Goal: Information Seeking & Learning: Learn about a topic

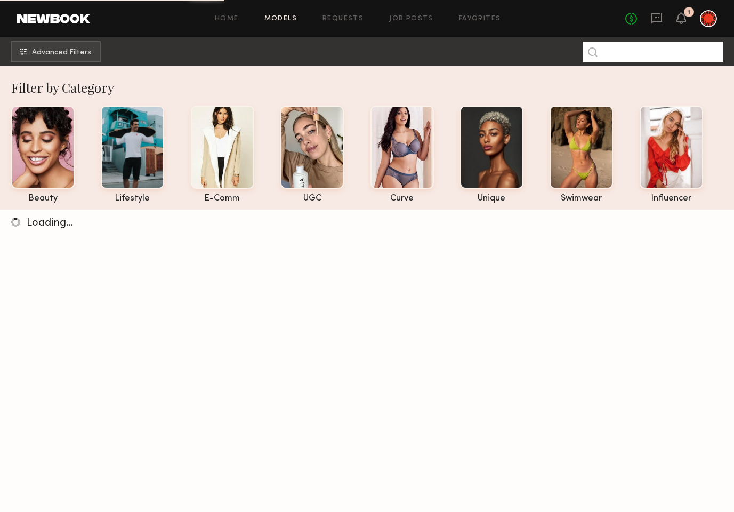
click at [619, 54] on input at bounding box center [653, 52] width 141 height 20
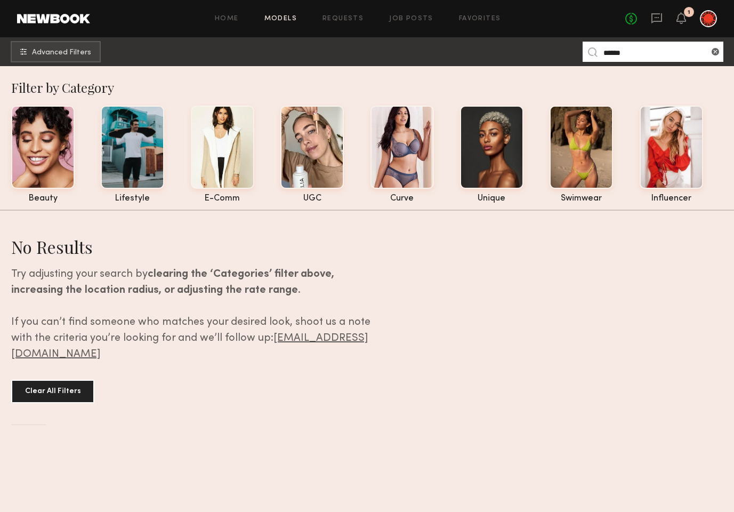
type input "******"
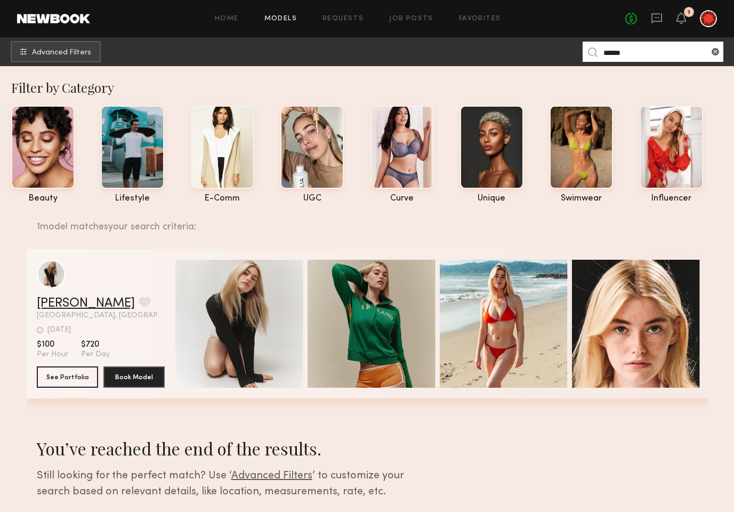
click at [38, 302] on link "Carlie W." at bounding box center [86, 303] width 98 height 13
click at [139, 303] on button "grid" at bounding box center [144, 302] width 11 height 10
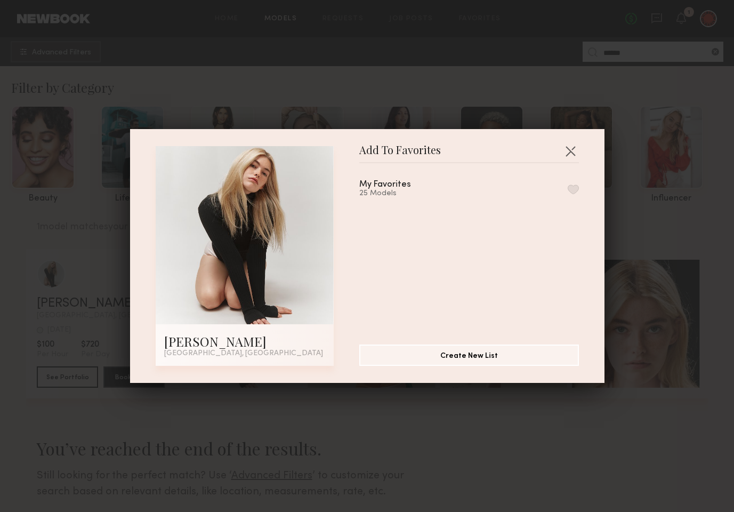
click at [575, 189] on button "button" at bounding box center [573, 189] width 11 height 10
click at [571, 151] on button "button" at bounding box center [570, 150] width 17 height 17
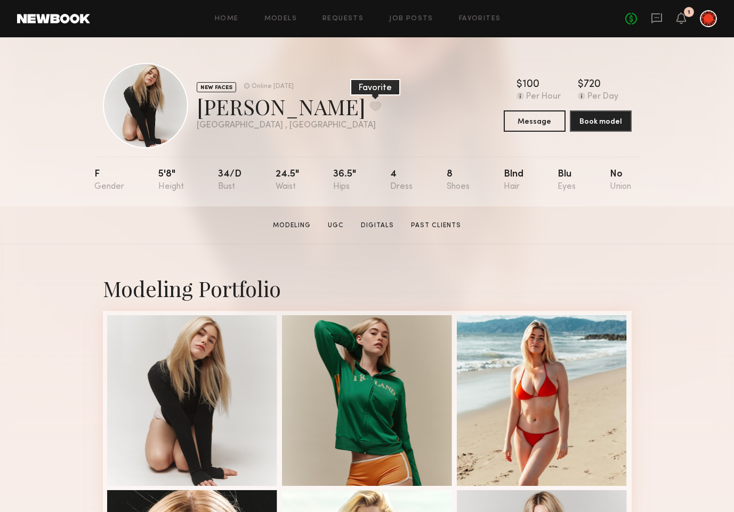
click at [370, 107] on button at bounding box center [375, 106] width 11 height 10
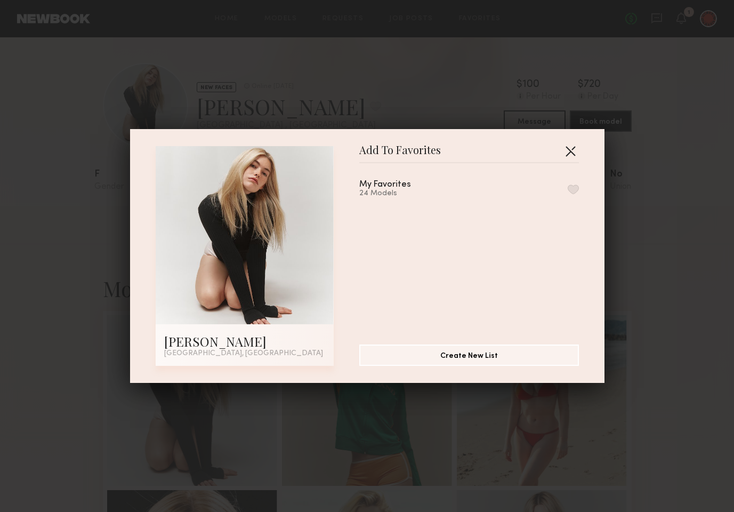
click at [570, 151] on button "button" at bounding box center [570, 150] width 17 height 17
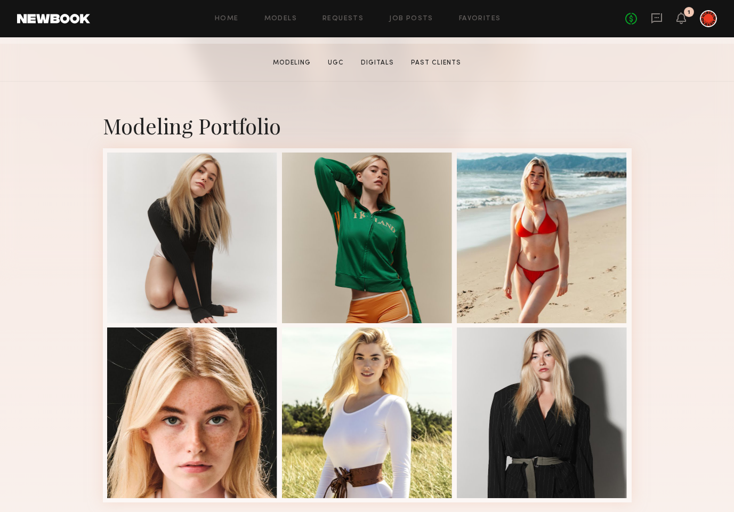
scroll to position [184, 0]
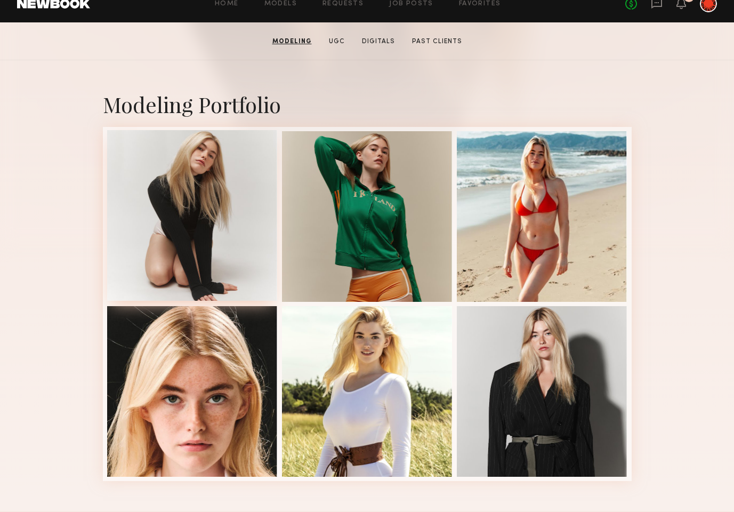
click at [213, 199] on div at bounding box center [192, 215] width 171 height 171
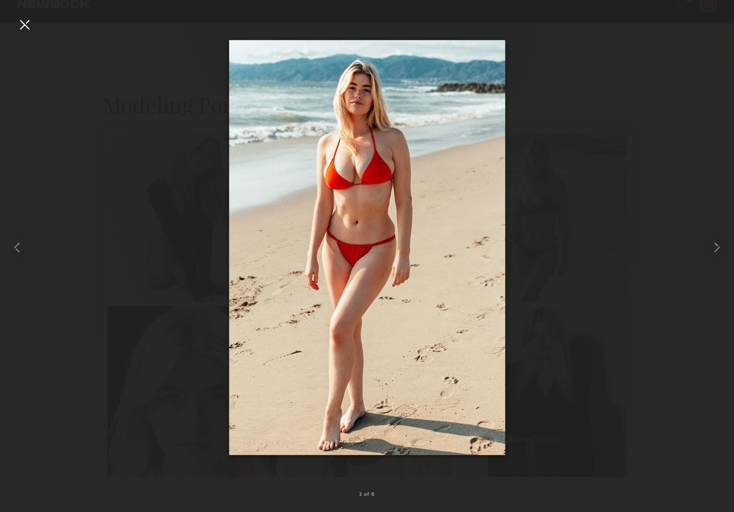
drag, startPoint x: 26, startPoint y: 28, endPoint x: 37, endPoint y: 48, distance: 23.1
click at [27, 28] on div at bounding box center [24, 24] width 17 height 17
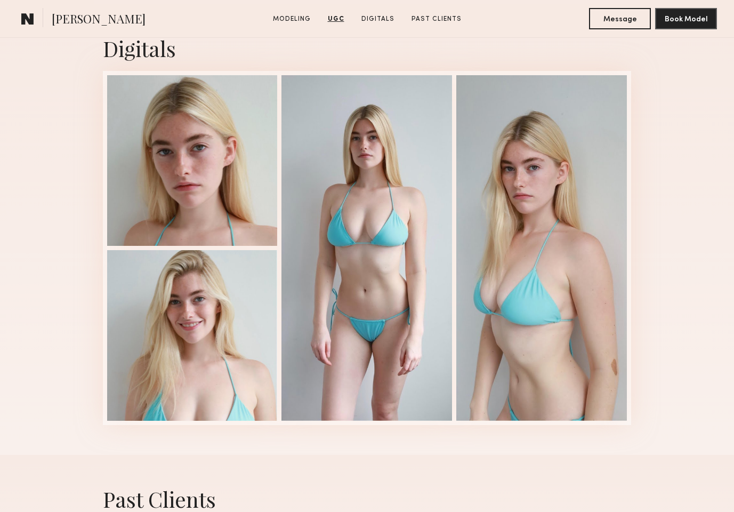
scroll to position [1174, 0]
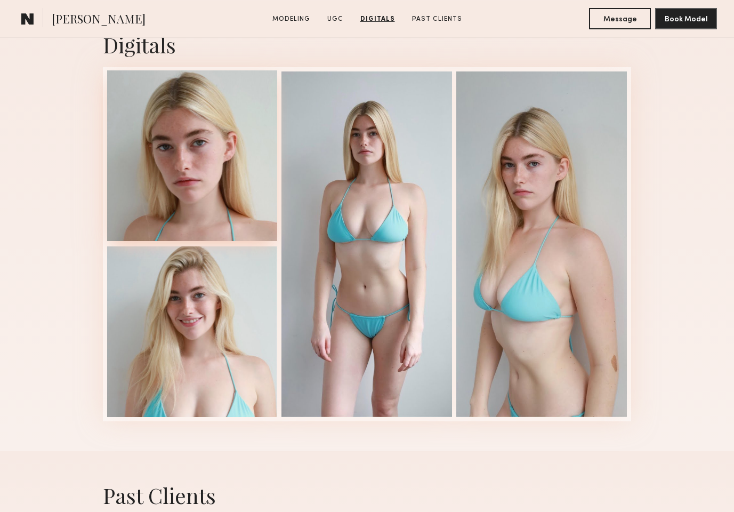
click at [208, 174] on div at bounding box center [192, 155] width 171 height 171
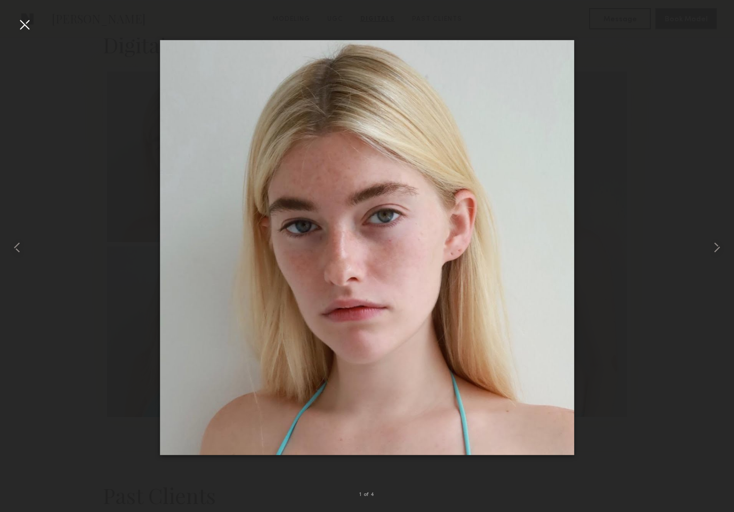
click at [28, 27] on div at bounding box center [24, 24] width 17 height 17
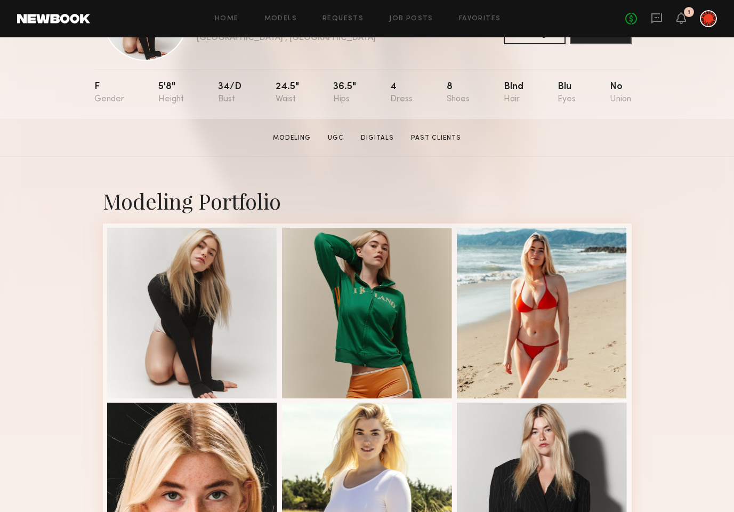
scroll to position [0, 0]
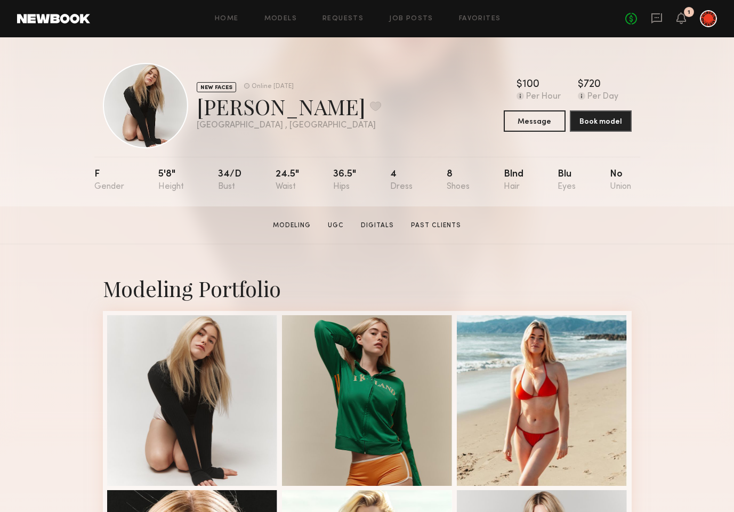
click at [361, 53] on nb-model-profile-header "NEW FACES Online 1d ago Carlie W. Favorite Los Angeles , CA Online 1d ago $ Typ…" at bounding box center [367, 92] width 546 height 111
click at [414, 19] on link "Job Posts" at bounding box center [411, 18] width 44 height 7
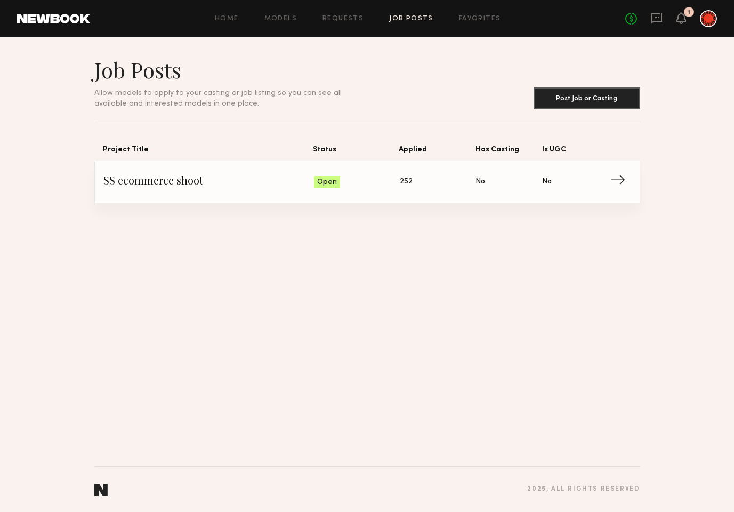
click at [176, 180] on span "SS ecommerce shoot" at bounding box center [208, 182] width 211 height 16
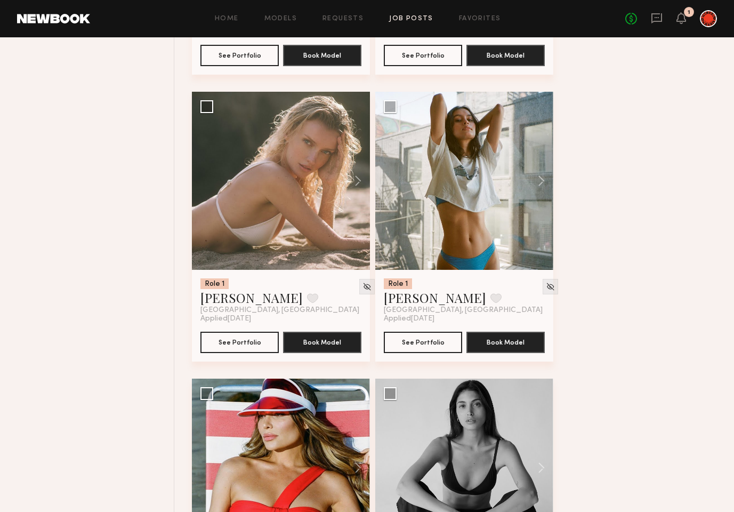
scroll to position [939, 0]
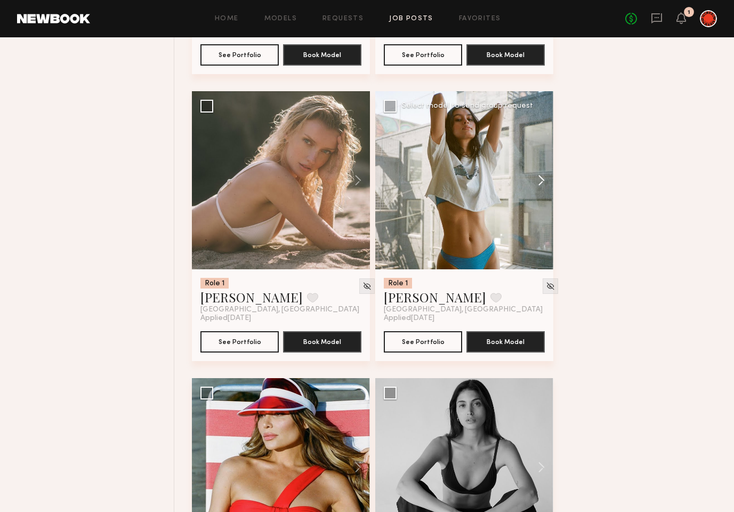
click at [534, 182] on button at bounding box center [536, 180] width 34 height 178
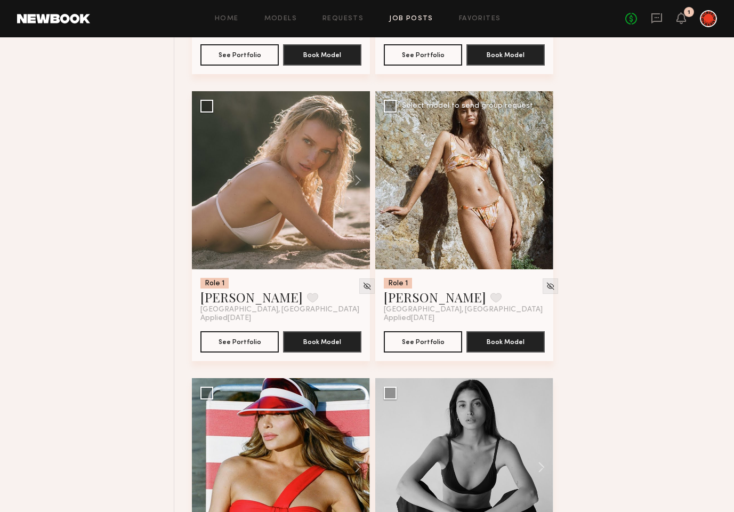
click at [534, 182] on button at bounding box center [536, 180] width 34 height 178
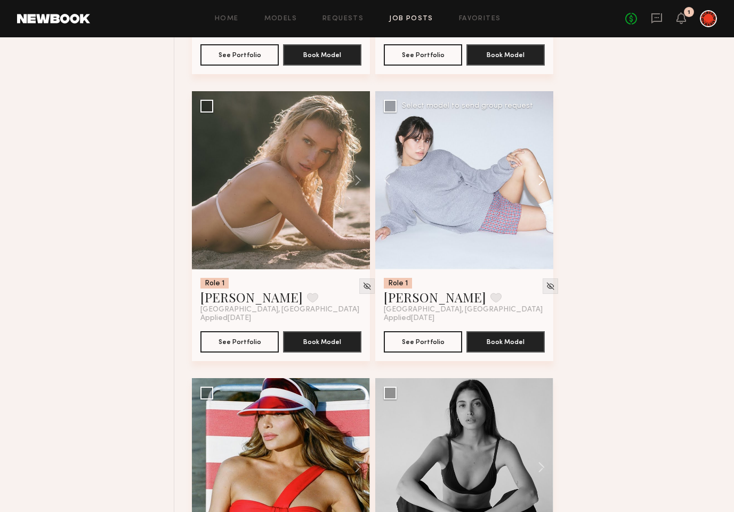
click at [534, 182] on button at bounding box center [536, 180] width 34 height 178
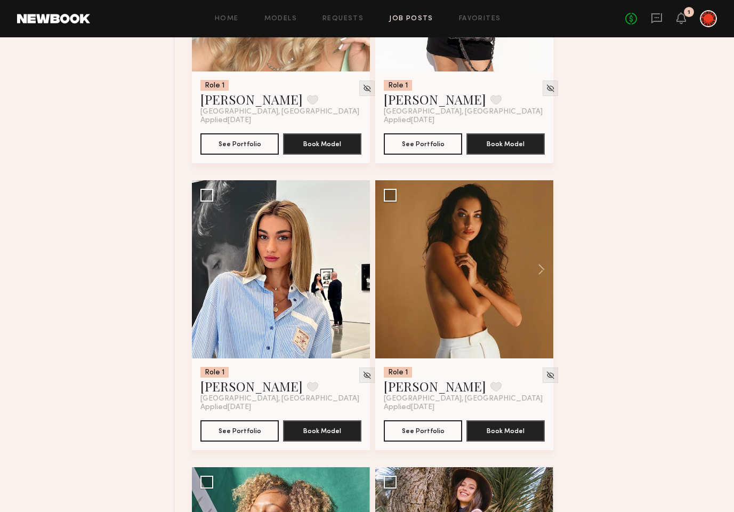
scroll to position [4293, 0]
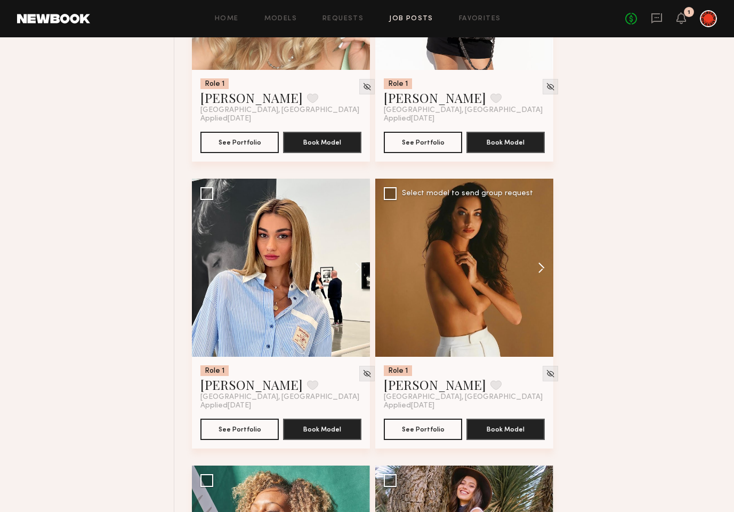
click at [541, 270] on button at bounding box center [536, 268] width 34 height 178
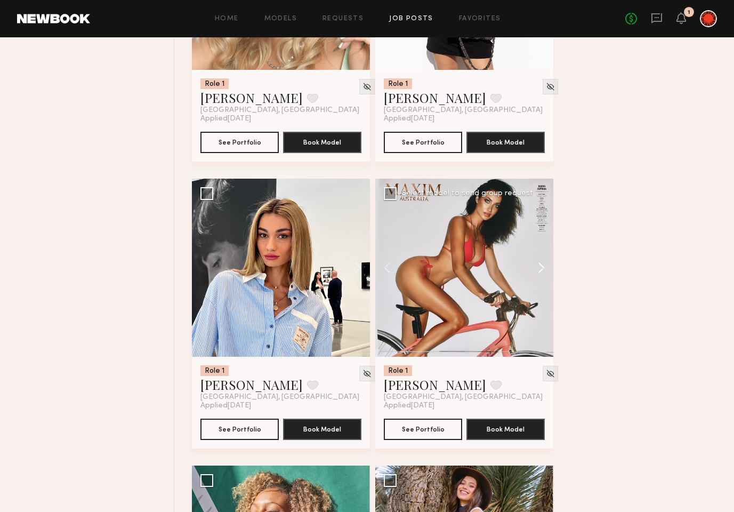
click at [541, 270] on button at bounding box center [536, 268] width 34 height 178
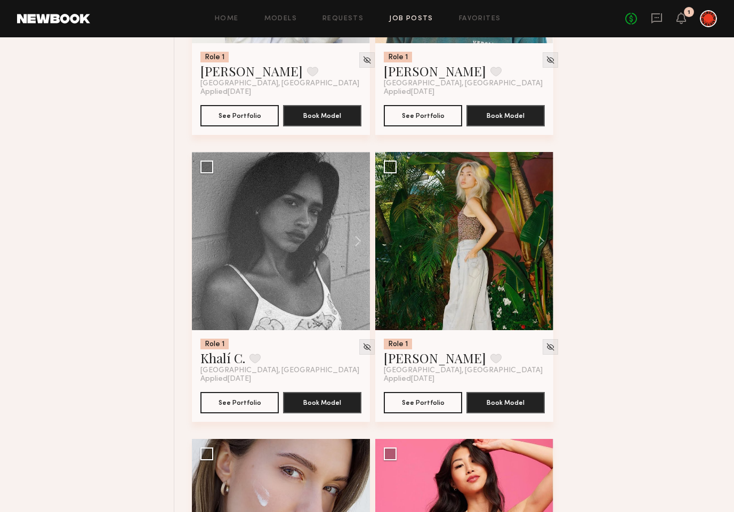
scroll to position [8903, 0]
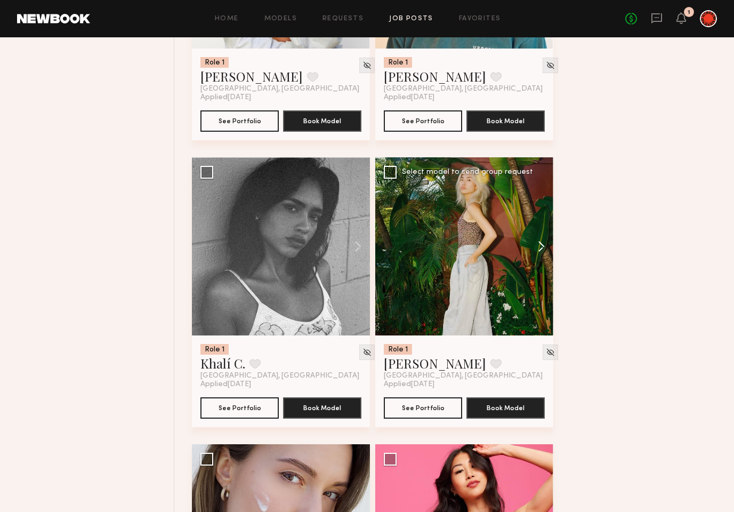
click at [535, 240] on button at bounding box center [536, 246] width 34 height 178
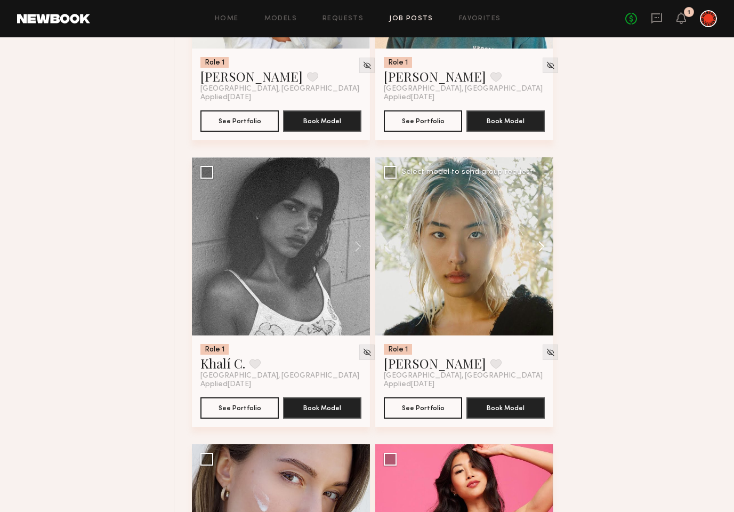
click at [535, 240] on button at bounding box center [536, 246] width 34 height 178
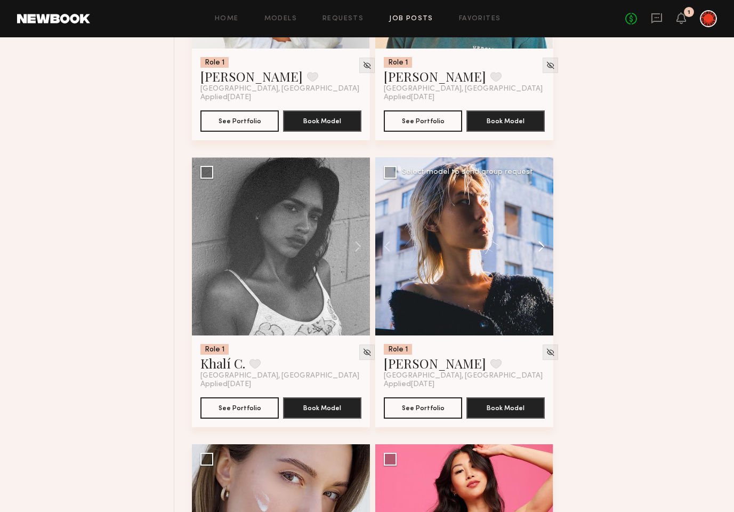
click at [535, 240] on button at bounding box center [536, 246] width 34 height 178
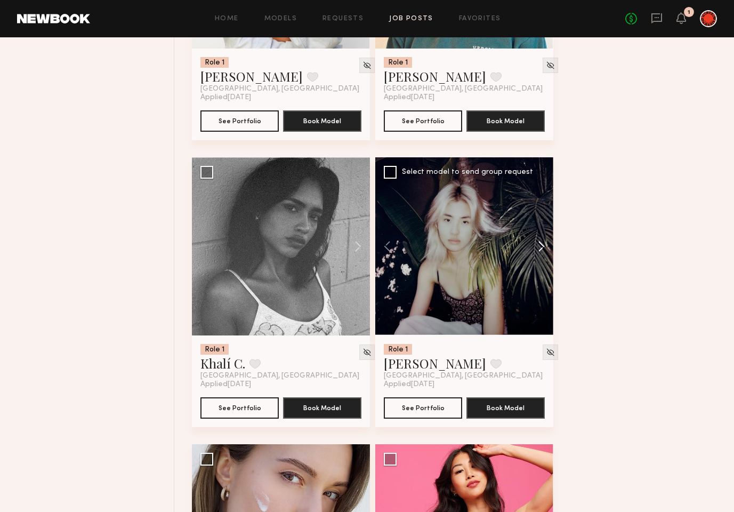
click at [535, 240] on button at bounding box center [536, 246] width 34 height 178
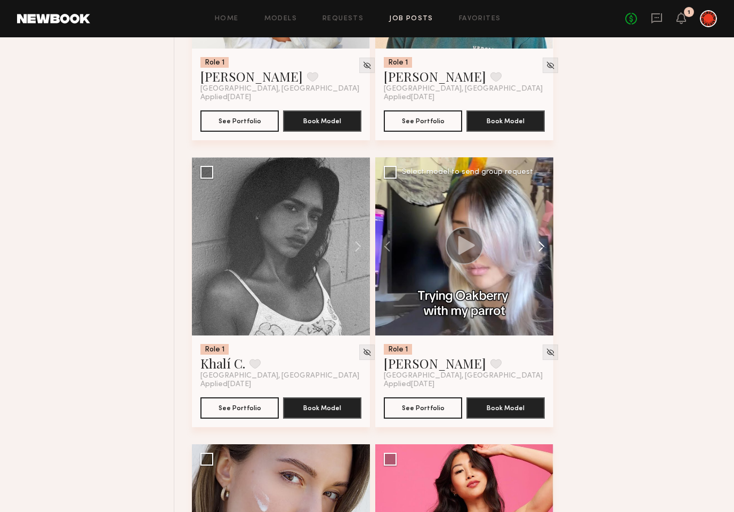
click at [535, 240] on button at bounding box center [536, 246] width 34 height 178
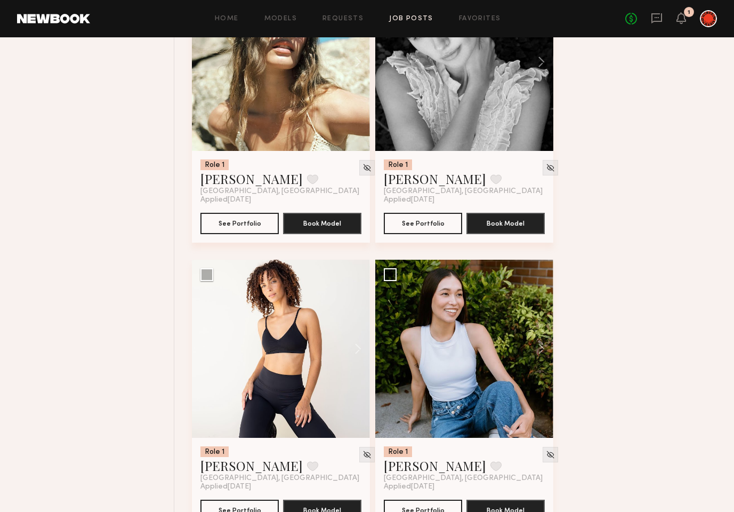
scroll to position [17726, 0]
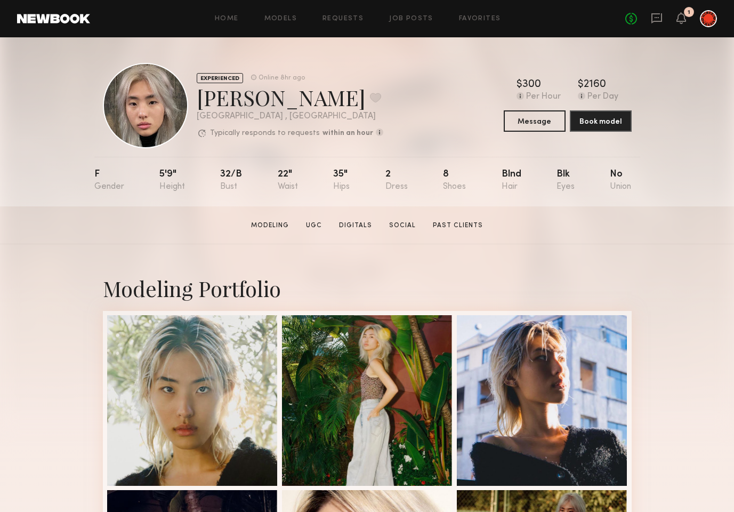
scroll to position [318, 0]
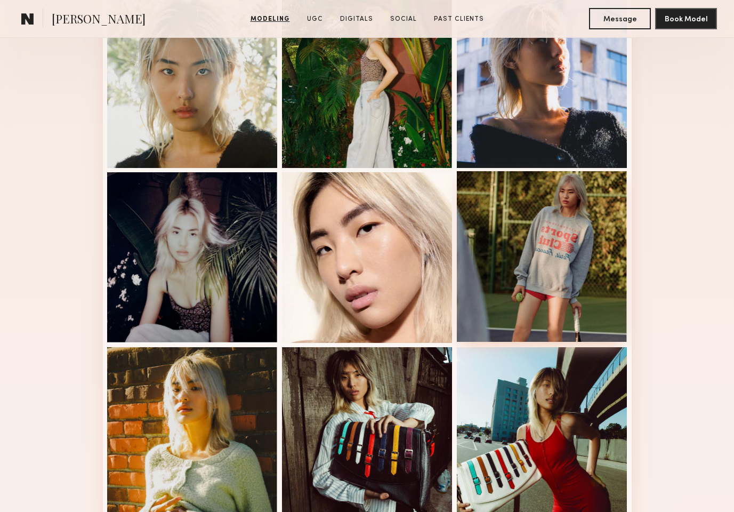
click at [510, 262] on div at bounding box center [542, 256] width 171 height 171
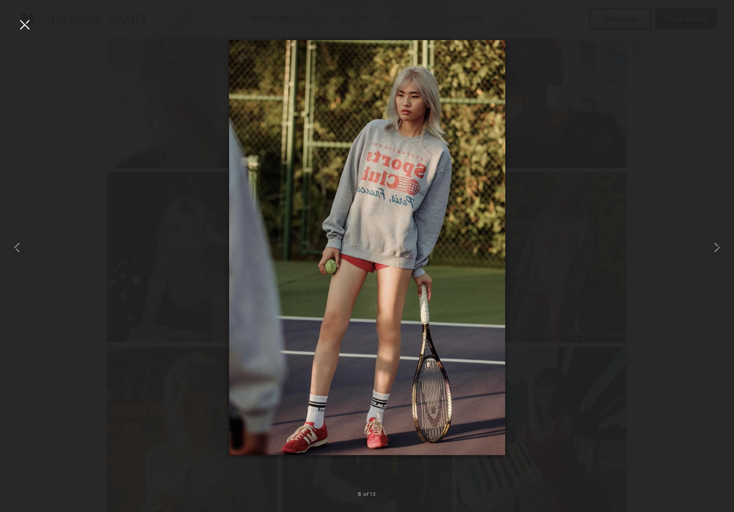
click at [631, 238] on div at bounding box center [367, 247] width 734 height 461
click at [19, 26] on div at bounding box center [24, 24] width 17 height 17
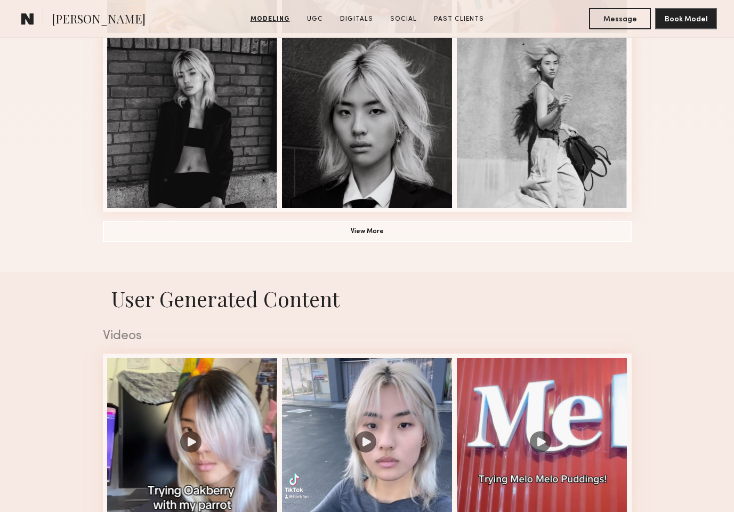
scroll to position [803, 0]
click at [323, 228] on button "View More" at bounding box center [367, 230] width 529 height 21
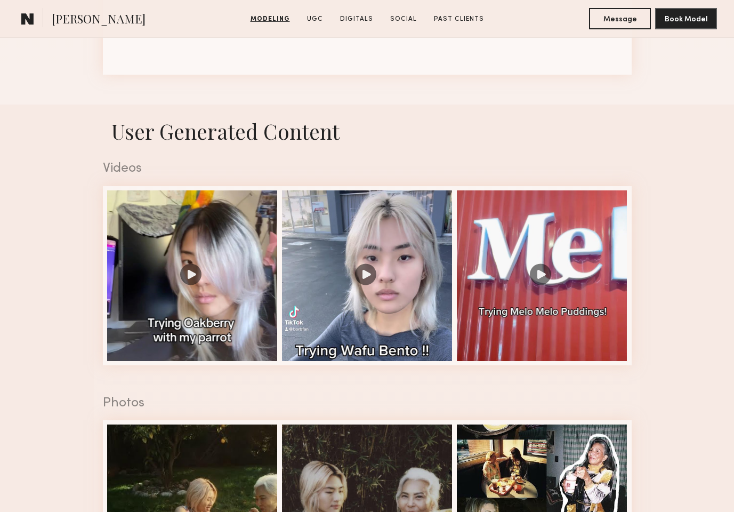
scroll to position [1643, 0]
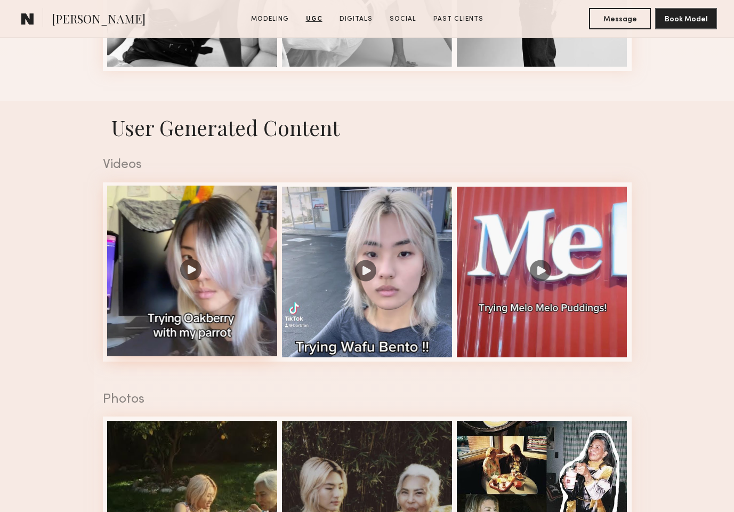
click at [187, 275] on div at bounding box center [192, 271] width 171 height 171
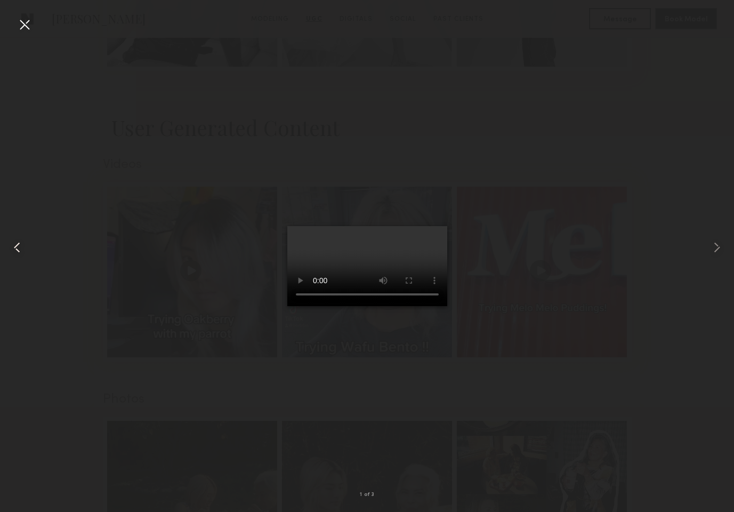
click at [27, 24] on div at bounding box center [24, 24] width 17 height 17
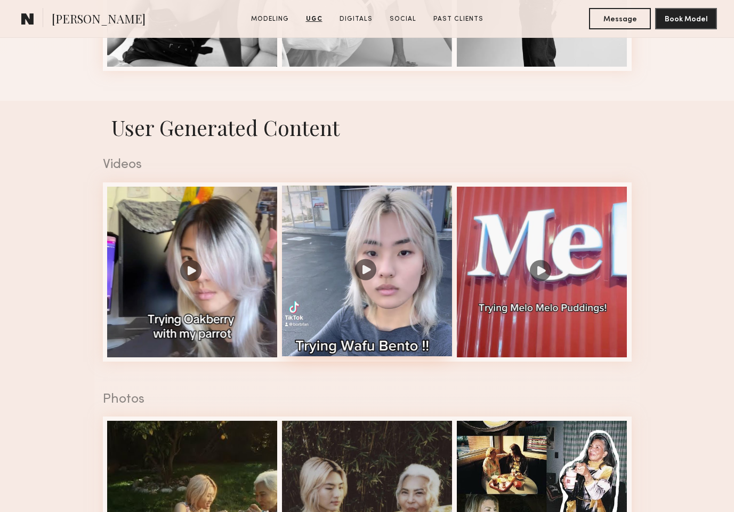
click at [369, 287] on div at bounding box center [367, 271] width 171 height 171
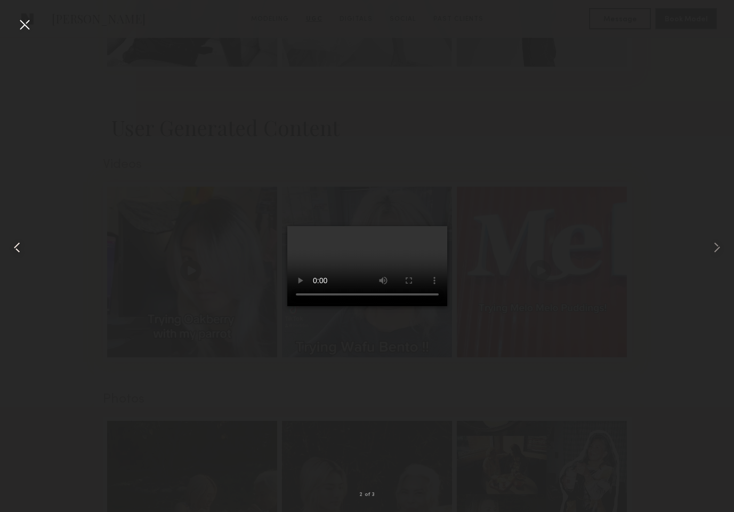
click at [28, 26] on div at bounding box center [24, 24] width 17 height 17
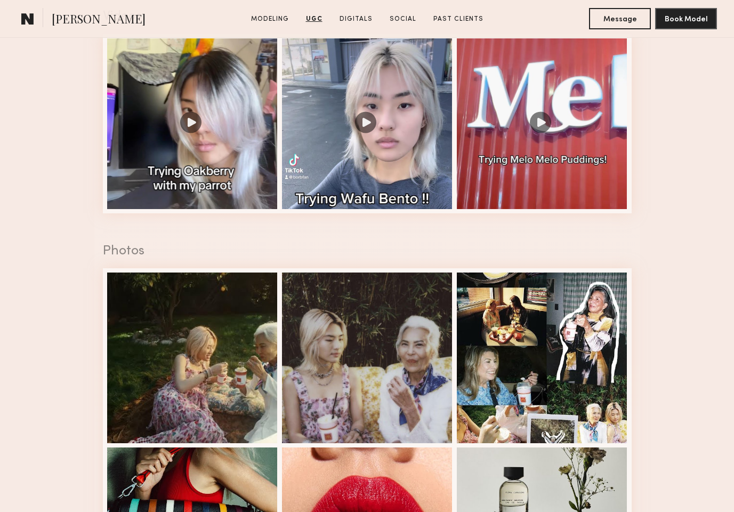
scroll to position [1786, 0]
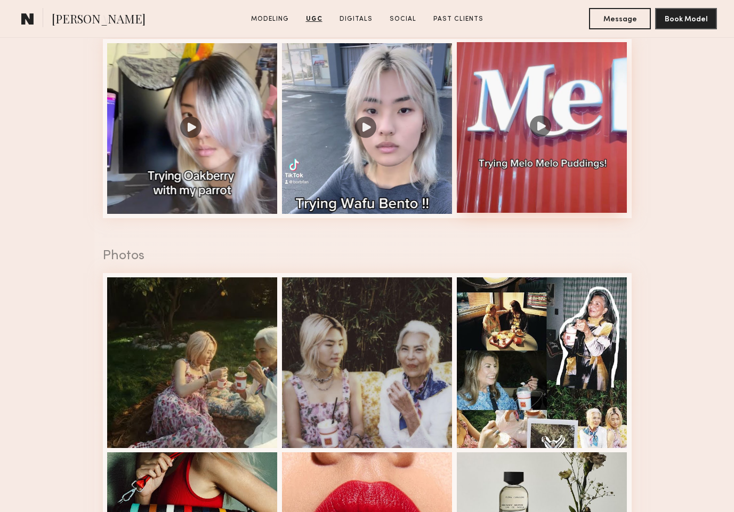
click at [540, 128] on div at bounding box center [542, 127] width 171 height 171
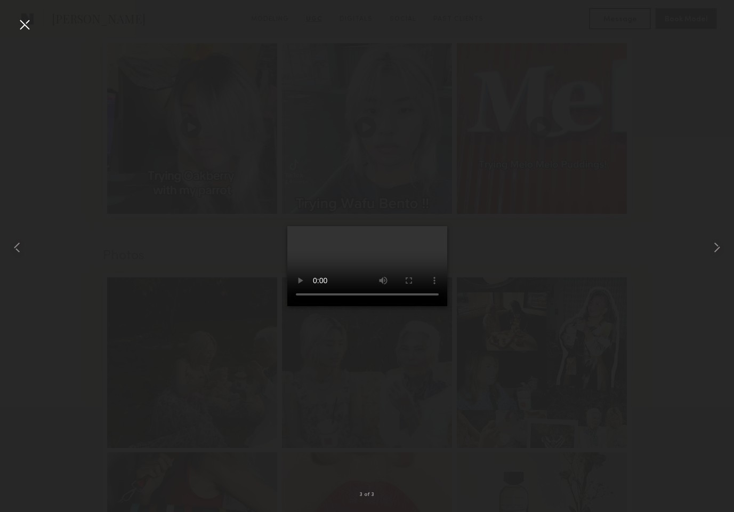
click at [28, 28] on div at bounding box center [24, 24] width 17 height 17
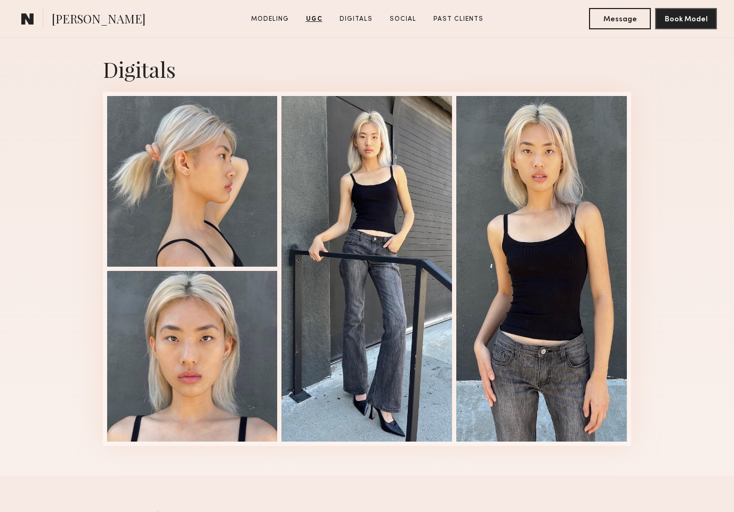
scroll to position [2765, 0]
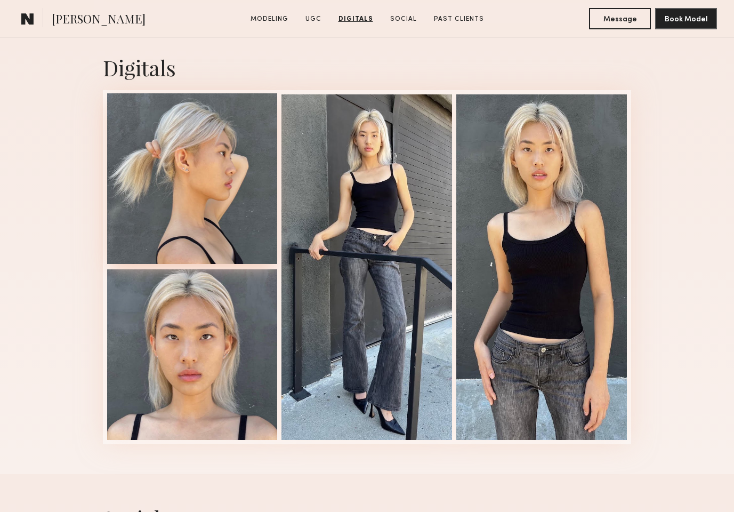
click at [190, 181] on div at bounding box center [192, 178] width 171 height 171
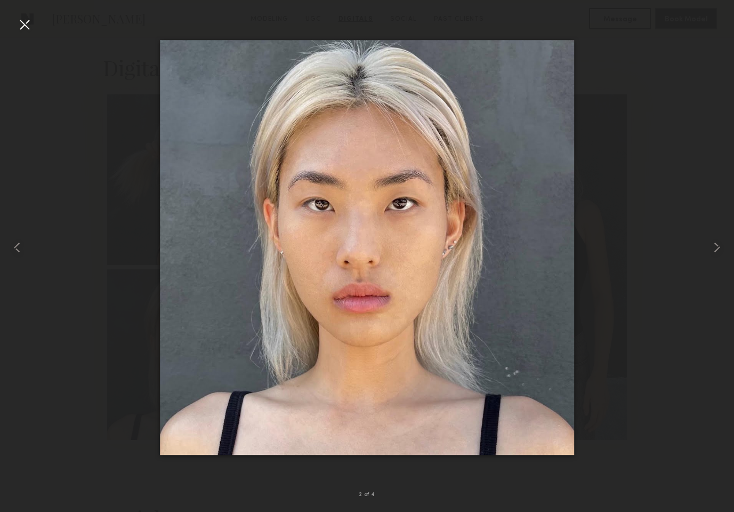
click at [84, 148] on div at bounding box center [367, 247] width 734 height 461
click at [25, 21] on div at bounding box center [24, 24] width 17 height 17
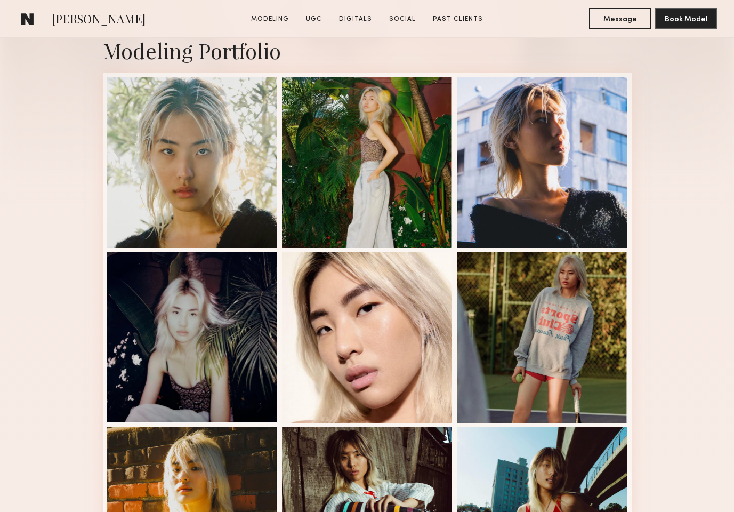
scroll to position [238, 0]
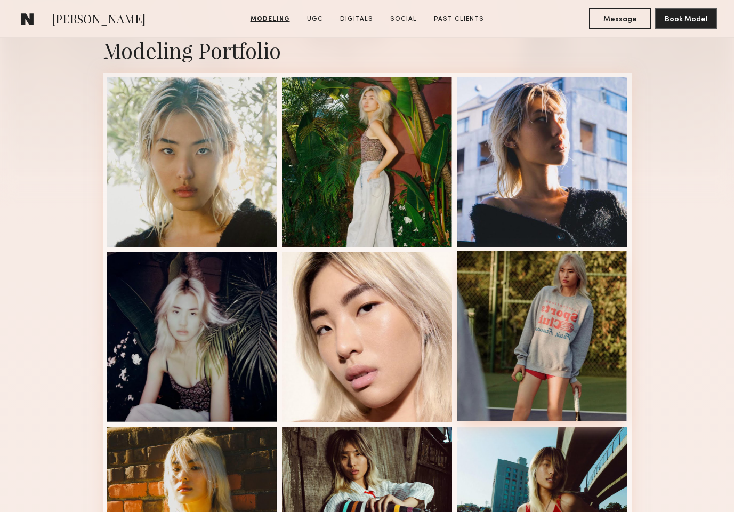
click at [545, 354] on div at bounding box center [542, 336] width 171 height 171
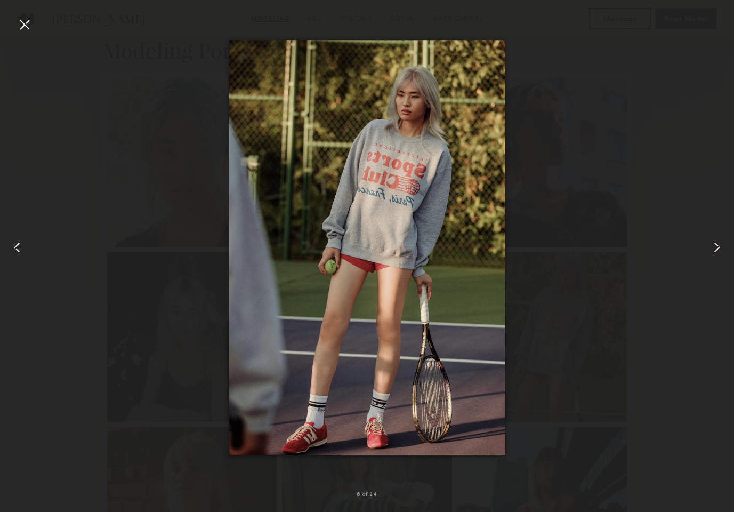
drag, startPoint x: 380, startPoint y: 254, endPoint x: 354, endPoint y: 0, distance: 255.6
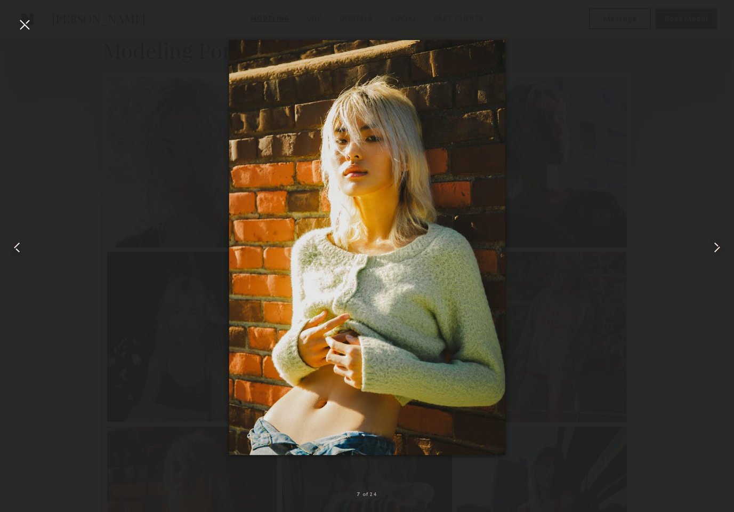
drag, startPoint x: 383, startPoint y: 141, endPoint x: 437, endPoint y: 3, distance: 147.7
click at [0, 0] on nb-gallery-light "7 of 24" at bounding box center [367, 256] width 734 height 512
click at [15, 246] on common-icon at bounding box center [17, 247] width 17 height 17
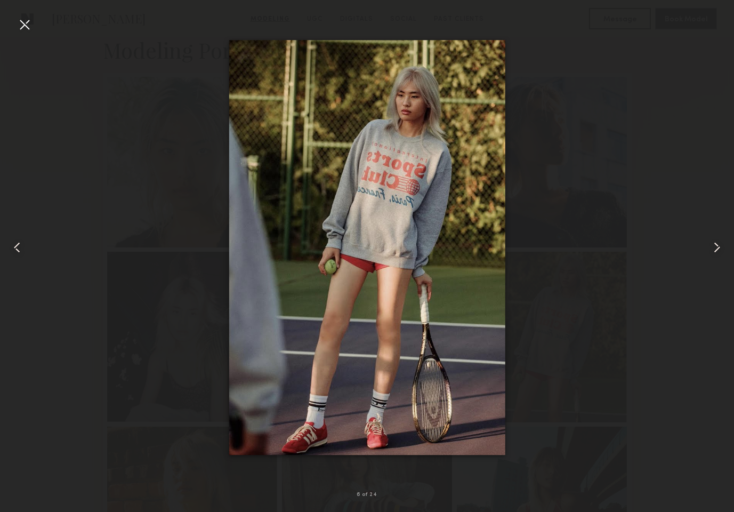
click at [16, 246] on common-icon at bounding box center [17, 247] width 17 height 17
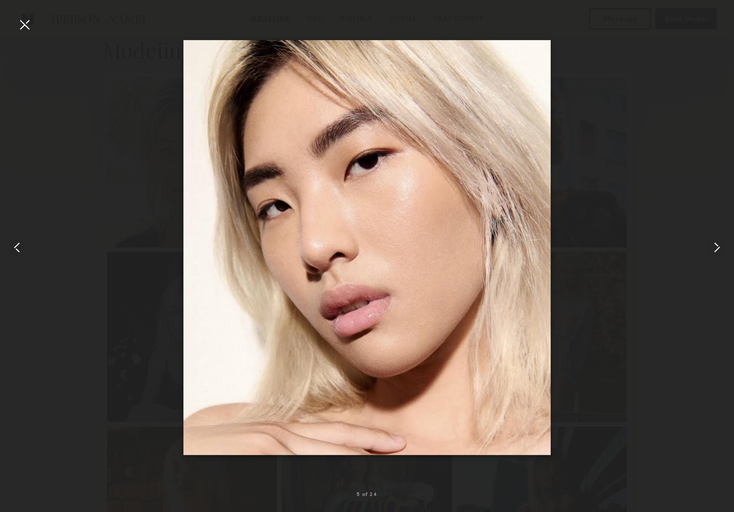
click at [16, 246] on common-icon at bounding box center [17, 247] width 17 height 17
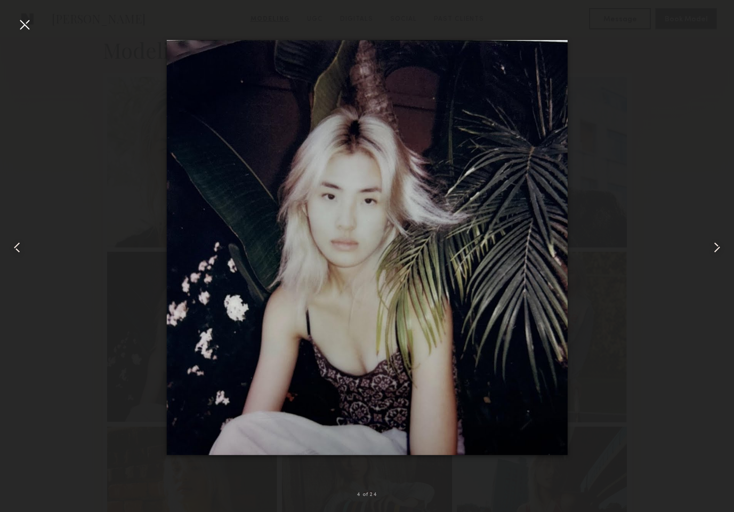
click at [17, 246] on common-icon at bounding box center [17, 247] width 17 height 17
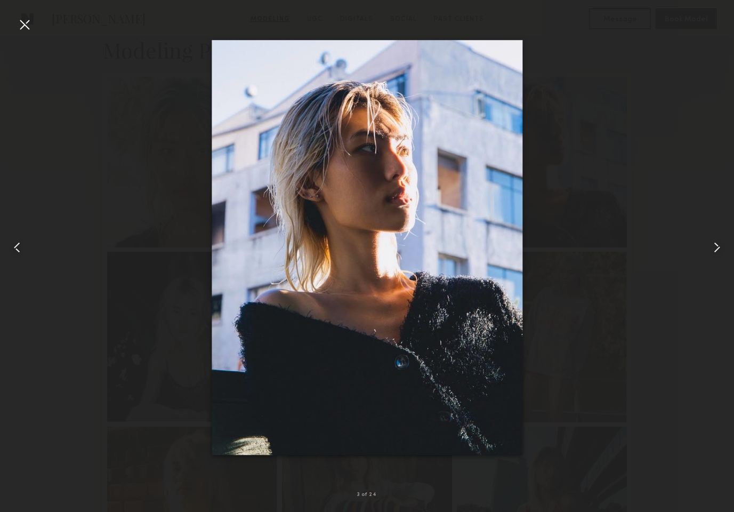
click at [16, 246] on common-icon at bounding box center [17, 247] width 17 height 17
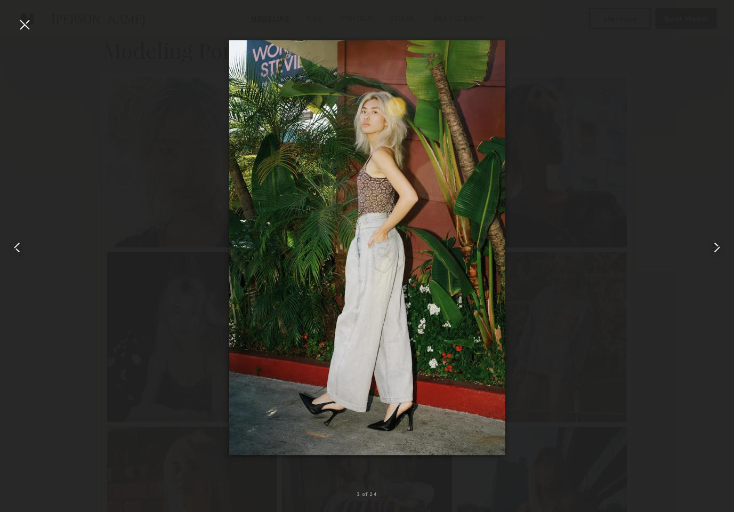
click at [16, 246] on common-icon at bounding box center [17, 247] width 17 height 17
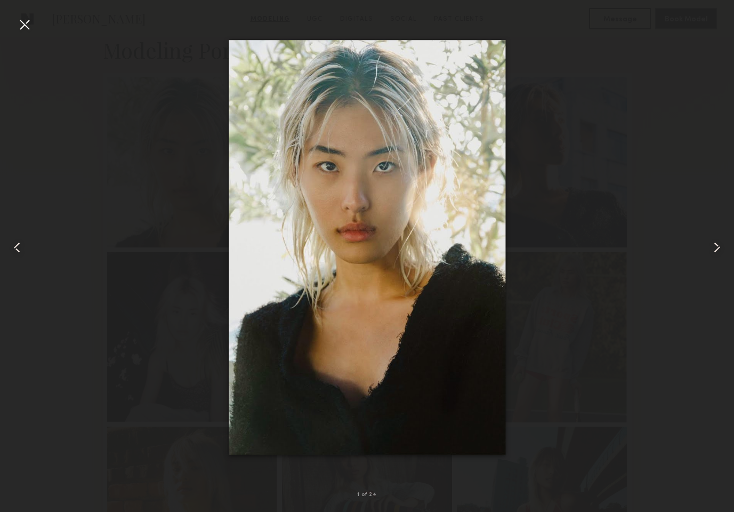
drag, startPoint x: 375, startPoint y: 244, endPoint x: 383, endPoint y: 27, distance: 217.1
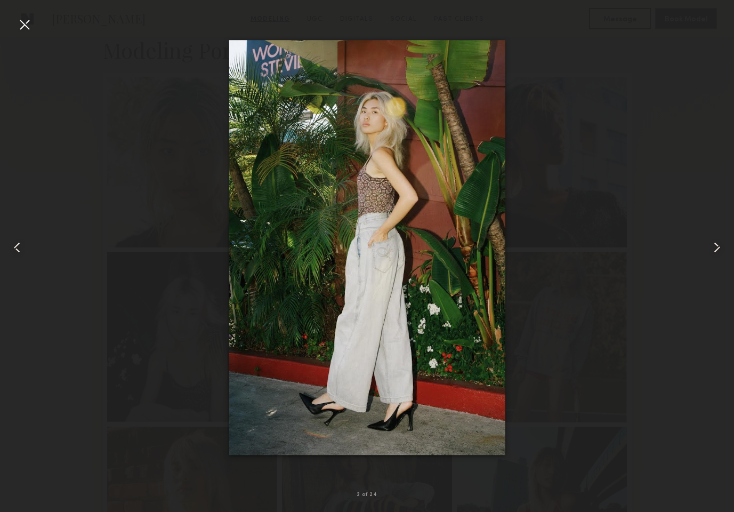
click at [714, 247] on common-icon at bounding box center [716, 247] width 17 height 17
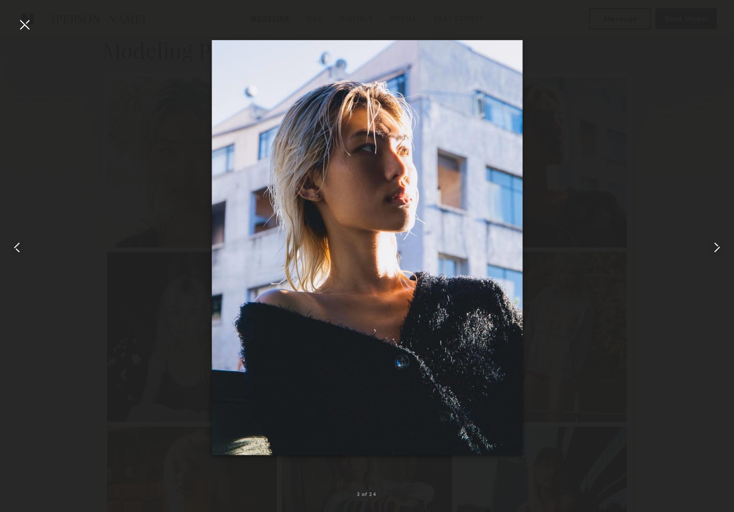
click at [405, 167] on img at bounding box center [367, 247] width 311 height 415
click at [422, 176] on img at bounding box center [367, 247] width 311 height 415
drag, startPoint x: 435, startPoint y: 176, endPoint x: 368, endPoint y: 3, distance: 186.1
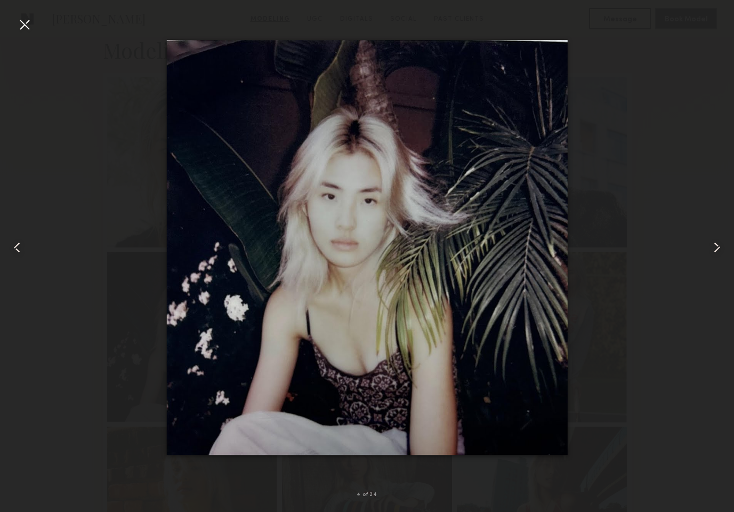
click at [713, 249] on common-icon at bounding box center [716, 247] width 17 height 17
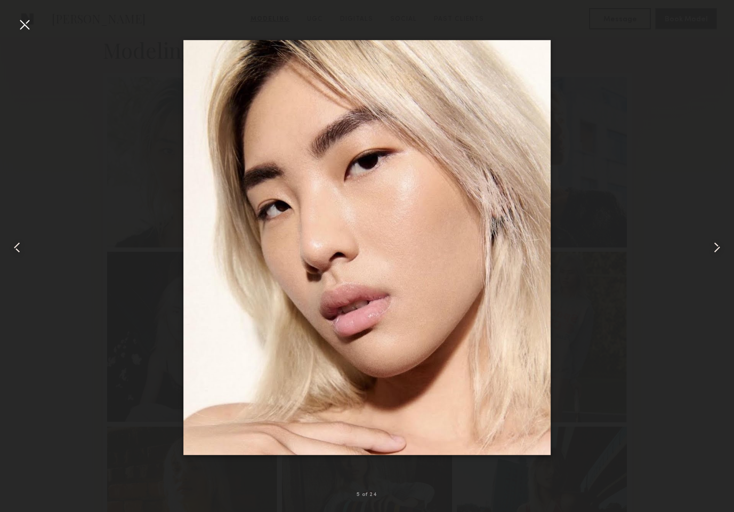
click at [713, 249] on common-icon at bounding box center [716, 247] width 17 height 17
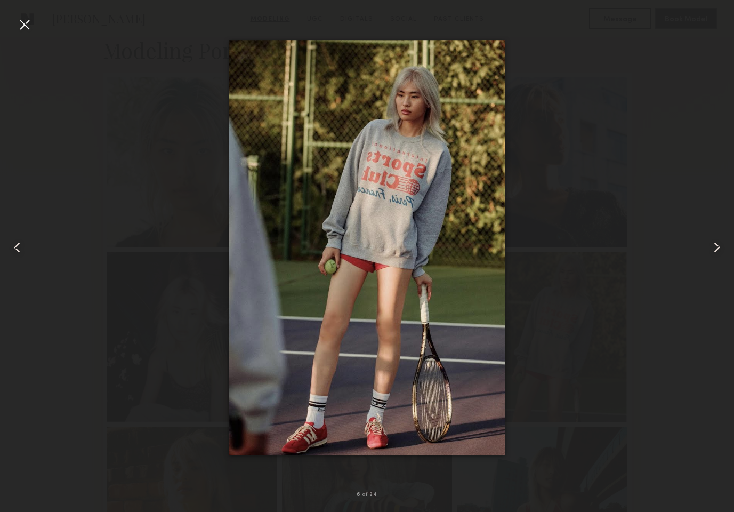
click at [713, 249] on common-icon at bounding box center [716, 247] width 17 height 17
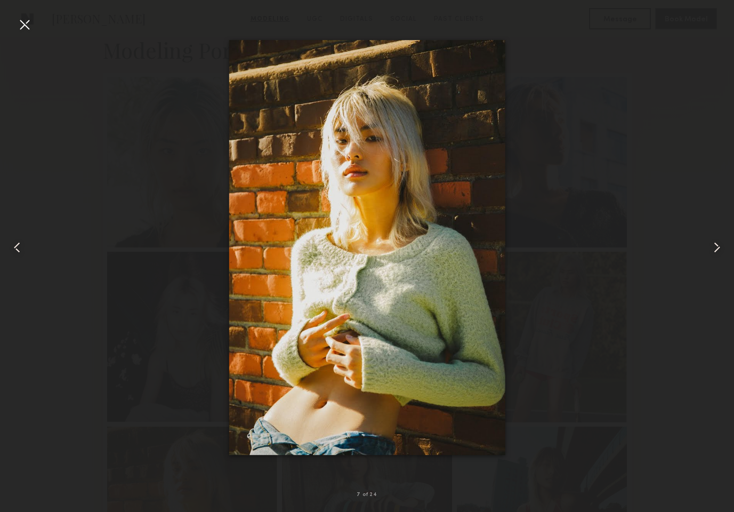
click at [713, 249] on common-icon at bounding box center [716, 247] width 17 height 17
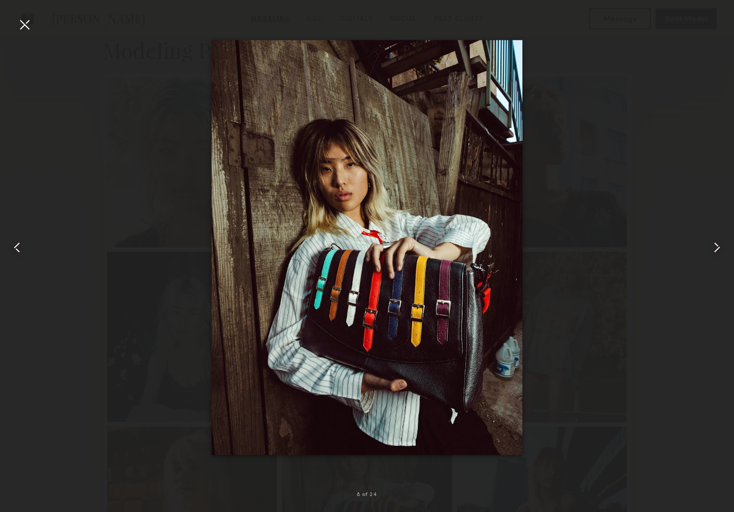
click at [713, 249] on common-icon at bounding box center [716, 247] width 17 height 17
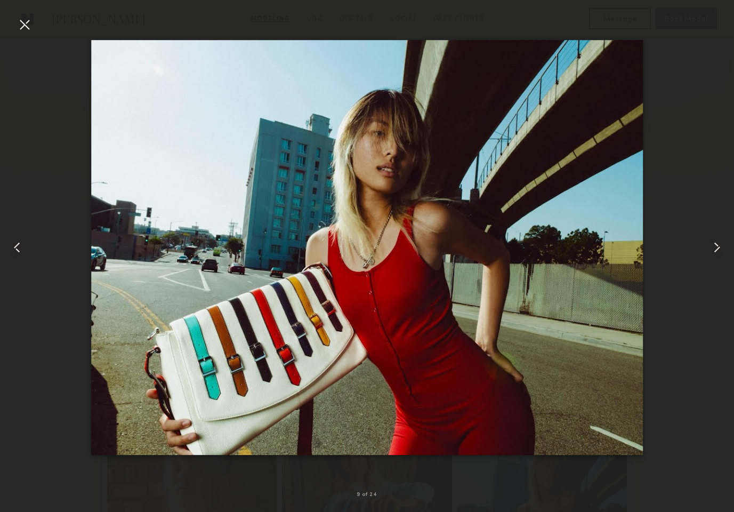
click at [713, 249] on common-icon at bounding box center [716, 247] width 17 height 17
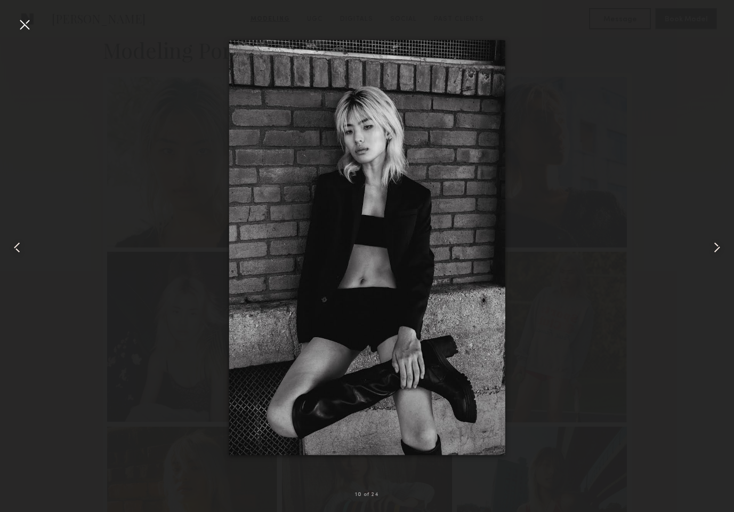
click at [713, 249] on common-icon at bounding box center [716, 247] width 17 height 17
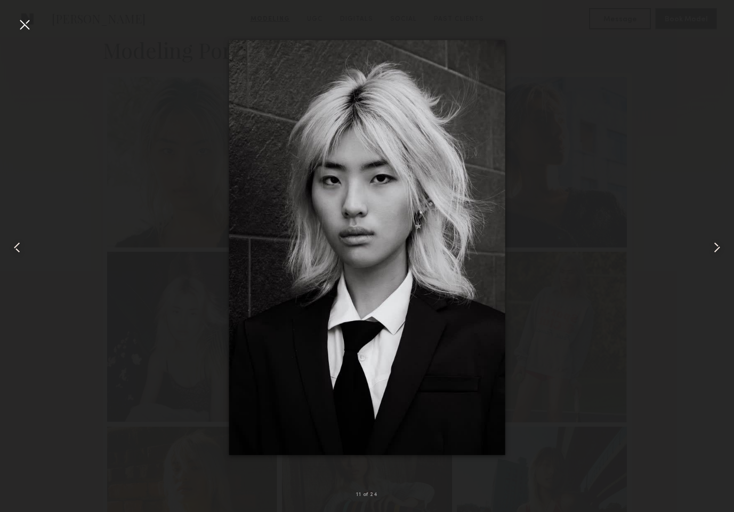
click at [713, 249] on common-icon at bounding box center [716, 247] width 17 height 17
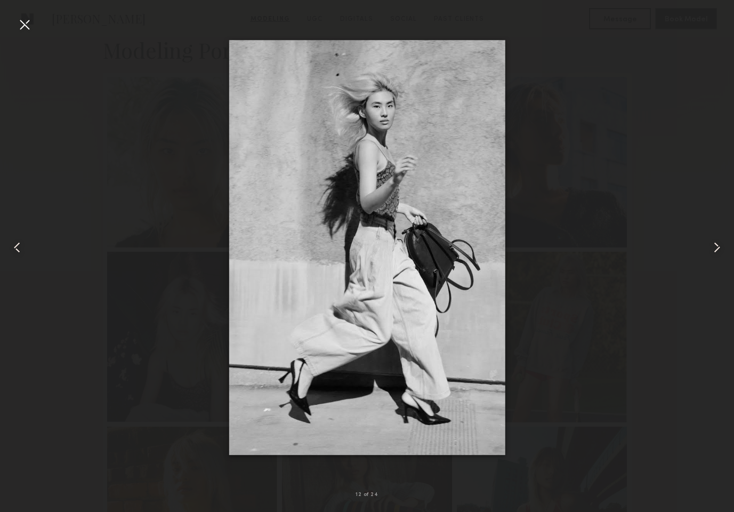
click at [713, 249] on common-icon at bounding box center [716, 247] width 17 height 17
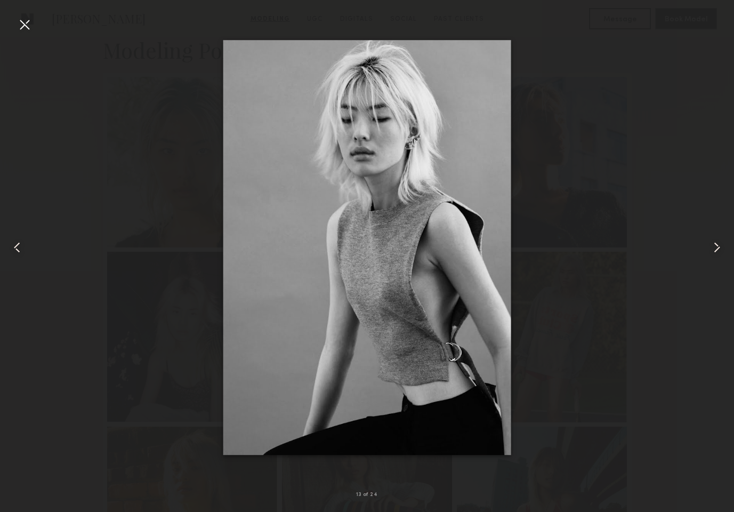
click at [713, 249] on common-icon at bounding box center [716, 247] width 17 height 17
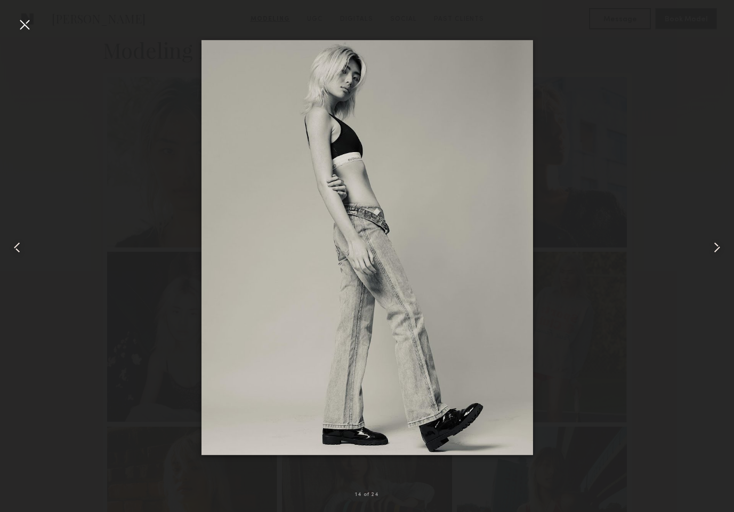
click at [713, 249] on common-icon at bounding box center [716, 247] width 17 height 17
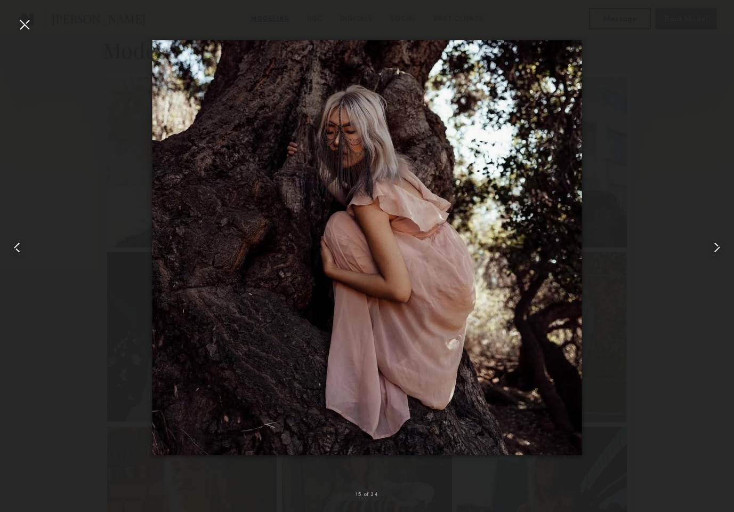
click at [713, 249] on common-icon at bounding box center [716, 247] width 17 height 17
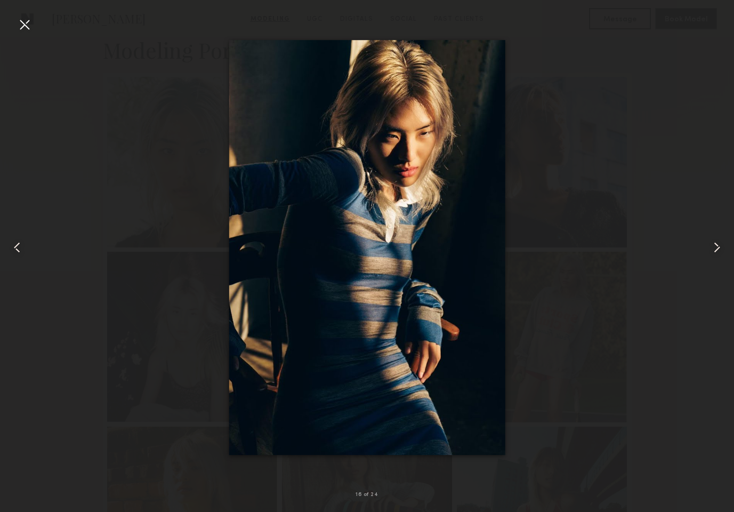
click at [713, 249] on common-icon at bounding box center [716, 247] width 17 height 17
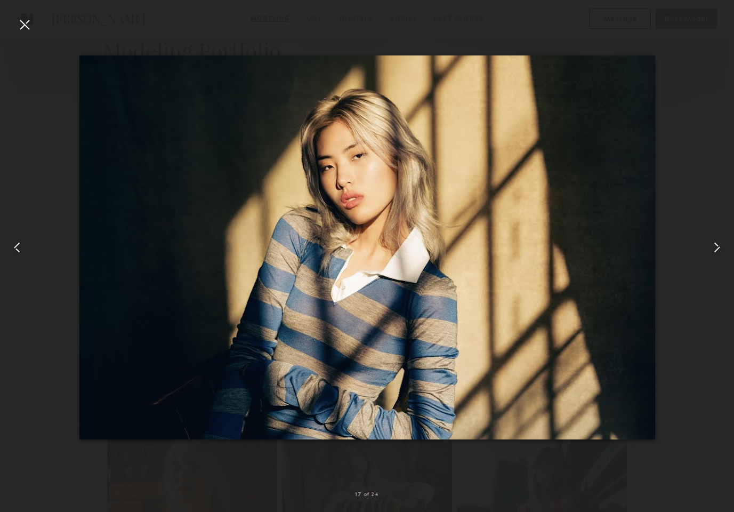
drag, startPoint x: 28, startPoint y: 21, endPoint x: 76, endPoint y: 44, distance: 53.7
click at [28, 21] on div at bounding box center [24, 24] width 17 height 17
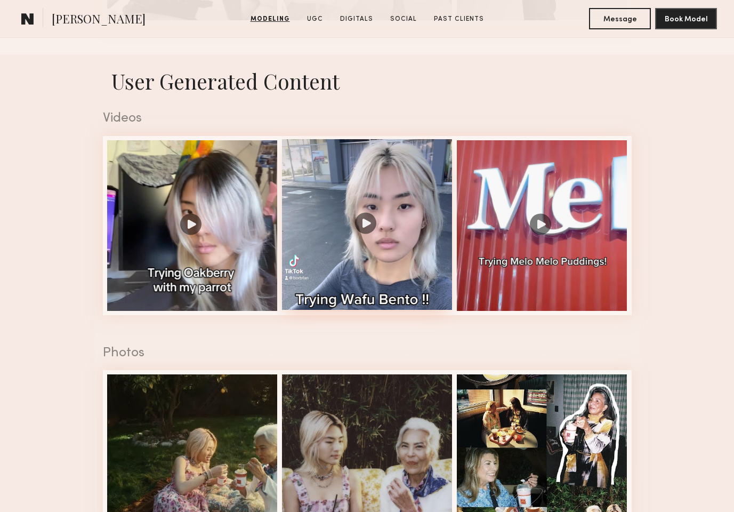
scroll to position [1690, 0]
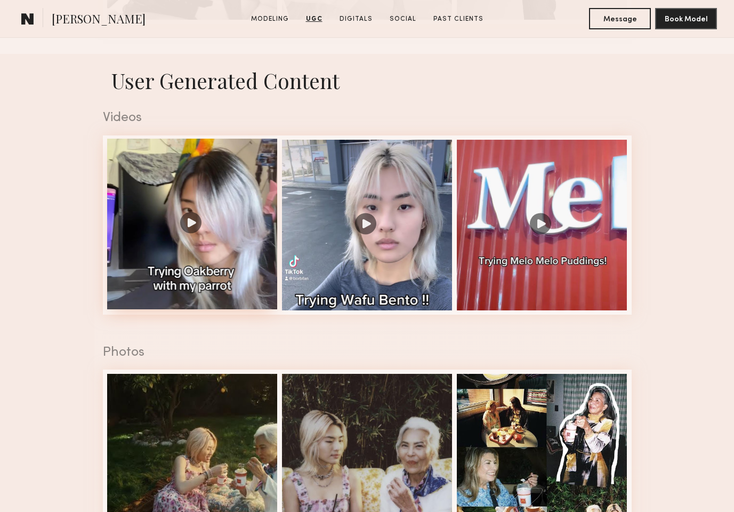
click at [193, 223] on div at bounding box center [192, 224] width 171 height 171
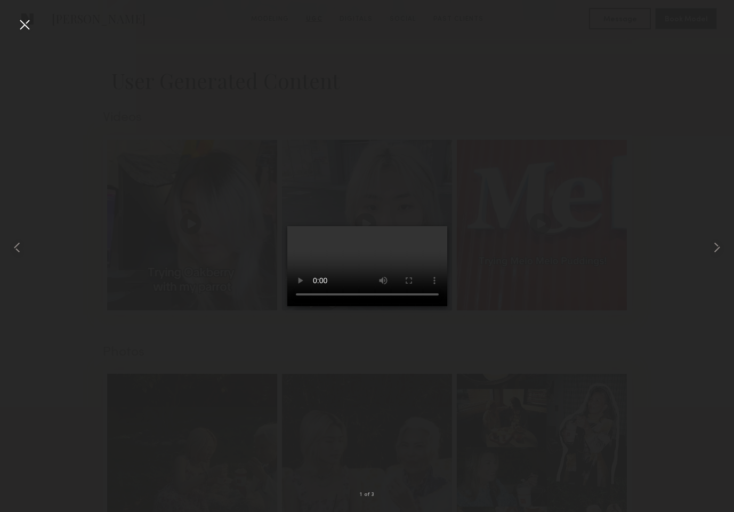
click at [30, 28] on div at bounding box center [24, 24] width 17 height 17
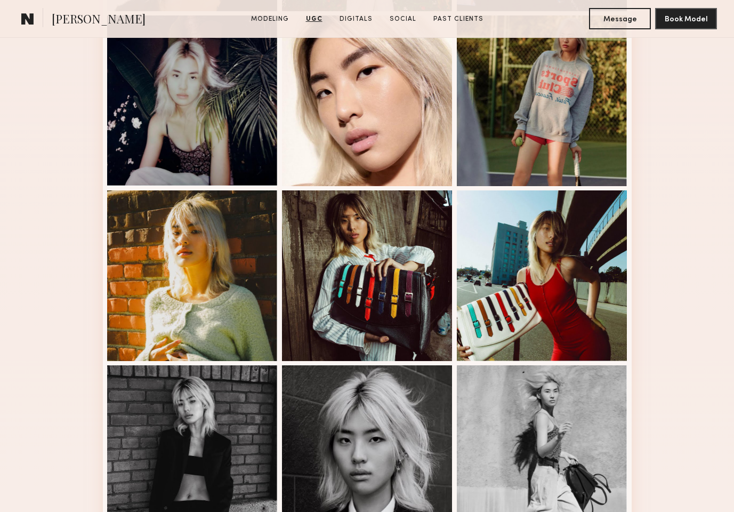
scroll to position [0, 0]
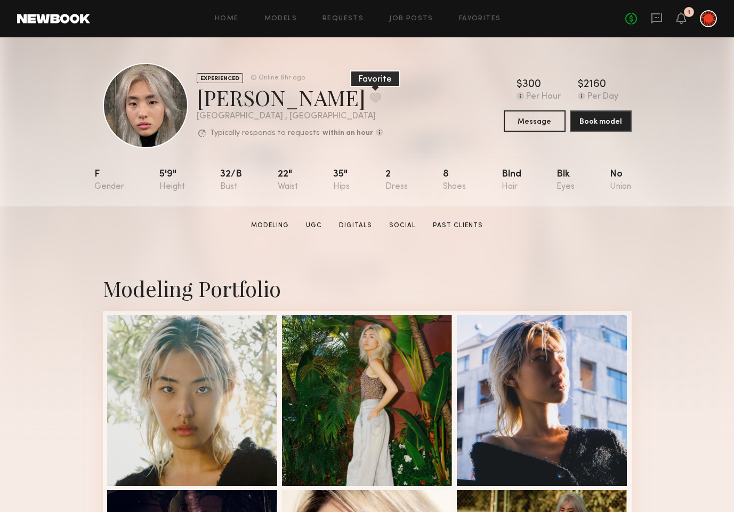
click at [370, 95] on button at bounding box center [375, 98] width 11 height 10
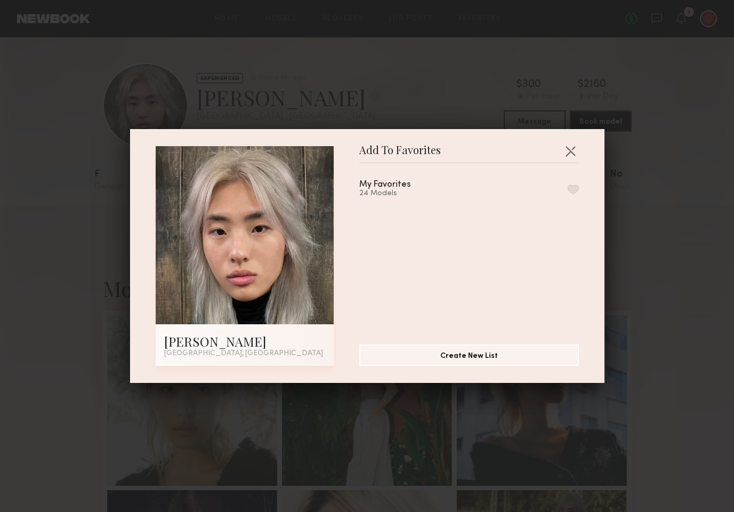
click at [574, 187] on button "button" at bounding box center [573, 189] width 11 height 10
click at [705, 307] on div "Add To Favorites [PERSON_NAME] [GEOGRAPHIC_DATA], [GEOGRAPHIC_DATA] Add To Favo…" at bounding box center [367, 256] width 734 height 512
